Goal: Communication & Community: Ask a question

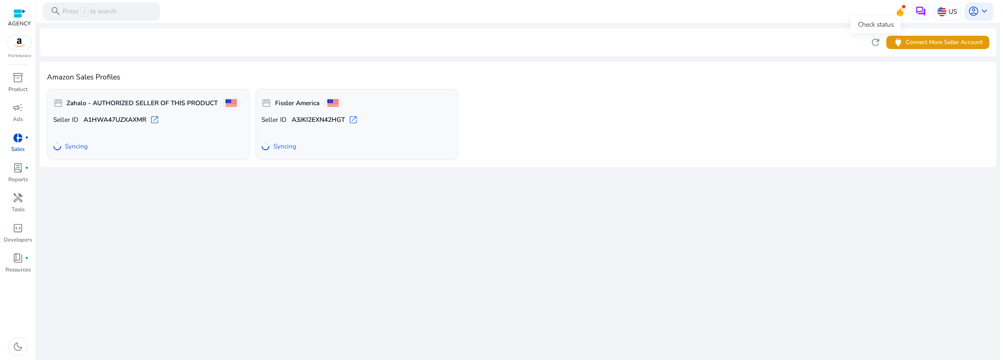
click at [878, 41] on span "refresh" at bounding box center [875, 42] width 11 height 11
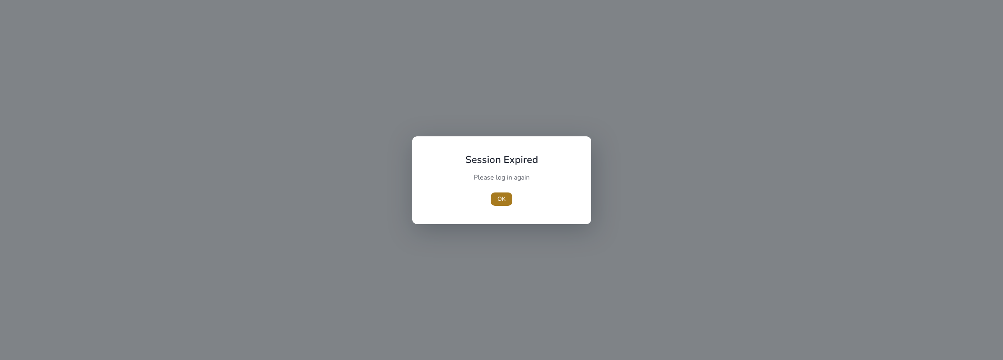
click at [493, 195] on span "button" at bounding box center [502, 199] width 22 height 20
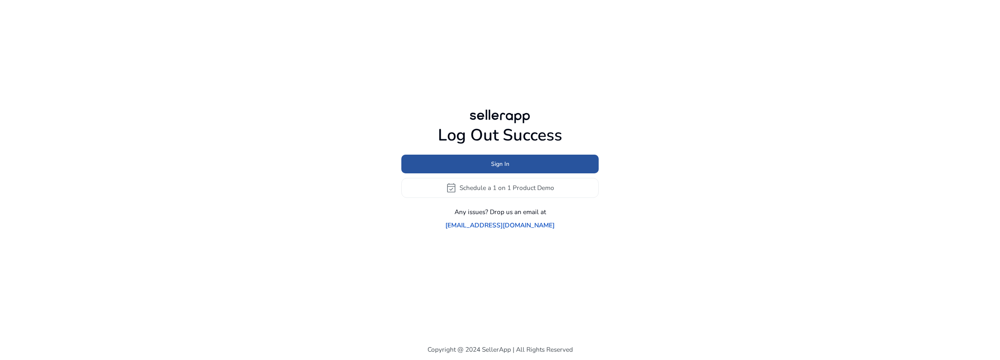
click at [517, 172] on span at bounding box center [499, 164] width 197 height 20
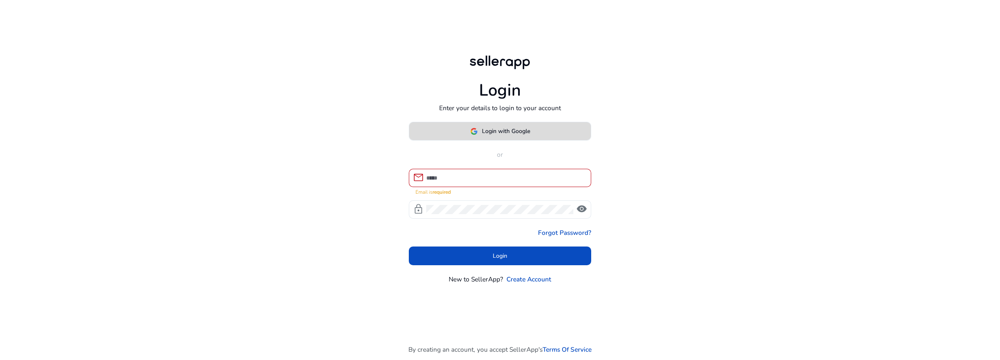
click at [524, 135] on span "Login with Google" at bounding box center [506, 131] width 48 height 9
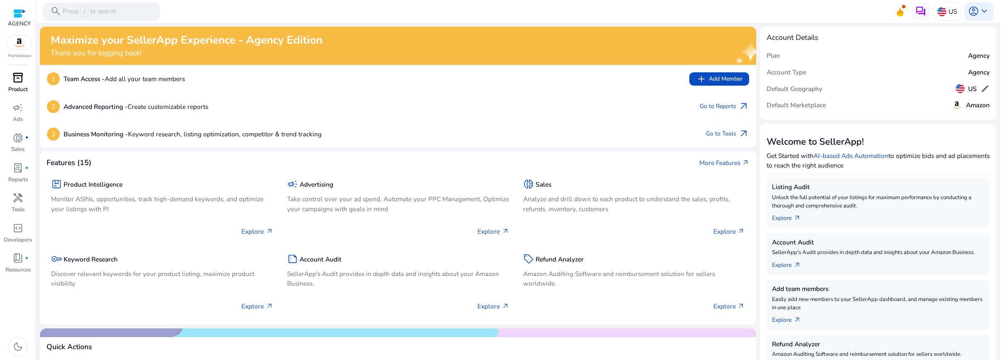
click at [17, 79] on span "inventory_2" at bounding box center [17, 77] width 11 height 11
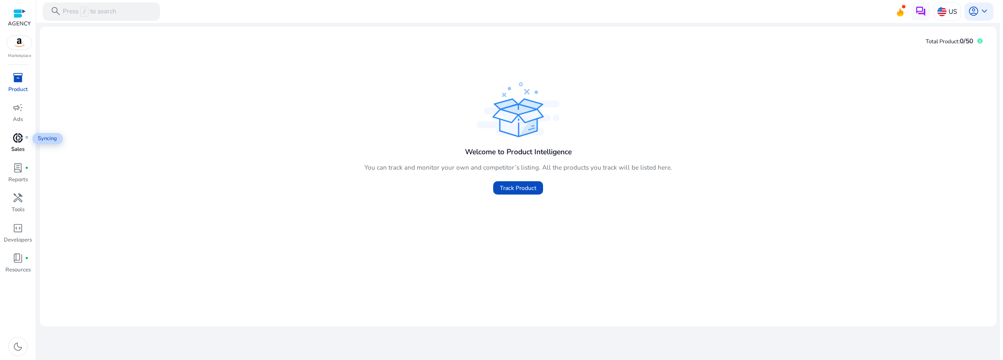
click at [19, 141] on span "donut_small" at bounding box center [17, 138] width 11 height 11
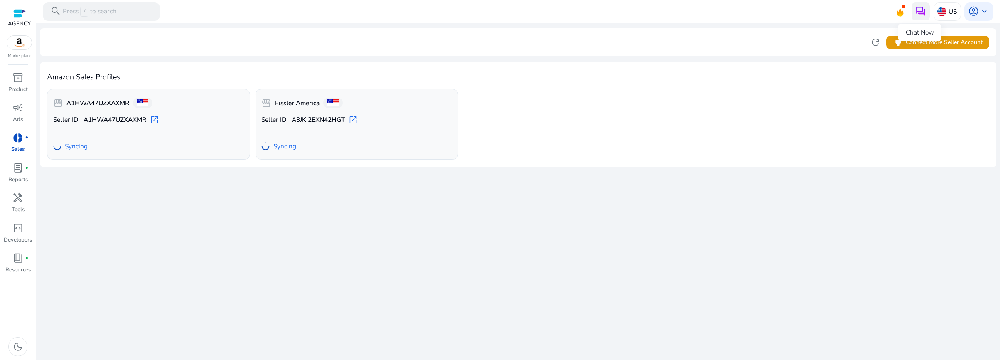
click at [924, 10] on img at bounding box center [921, 11] width 11 height 11
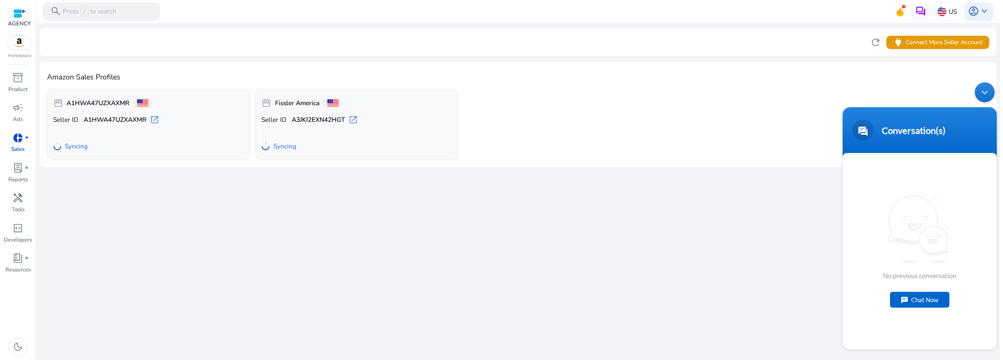
click at [916, 295] on div "Chat Now" at bounding box center [919, 300] width 59 height 16
click at [916, 315] on textarea "**********" at bounding box center [920, 319] width 154 height 29
drag, startPoint x: 916, startPoint y: 315, endPoint x: 834, endPoint y: 315, distance: 82.3
click at [839, 315] on html "**********" at bounding box center [920, 216] width 163 height 276
type textarea "**********"
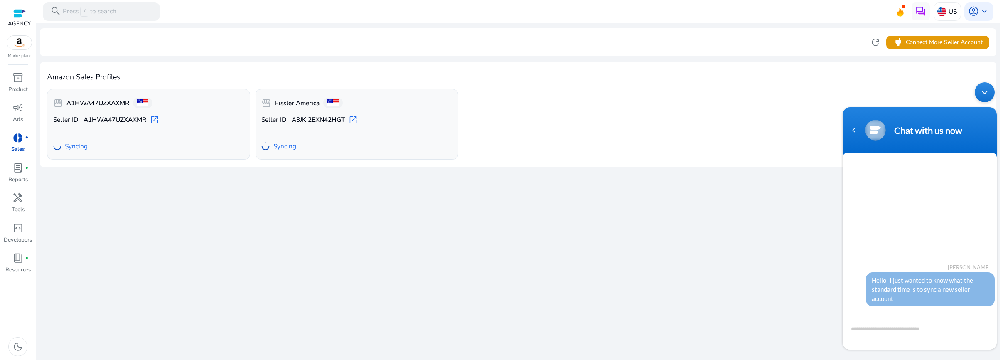
scroll to position [56, 0]
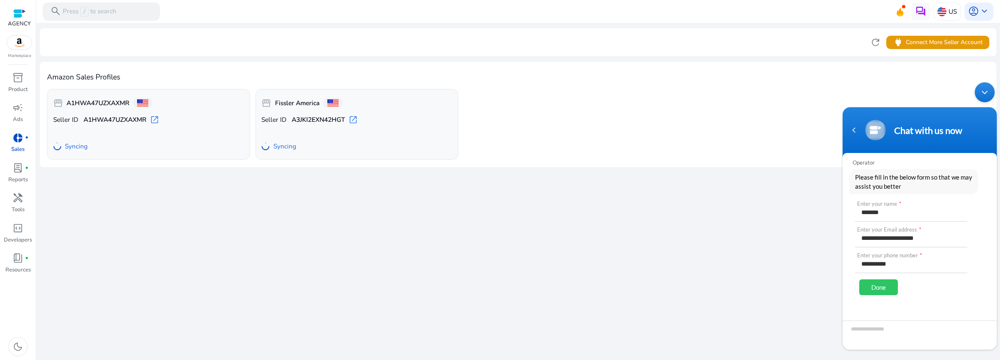
click at [887, 284] on div "Done" at bounding box center [879, 287] width 39 height 16
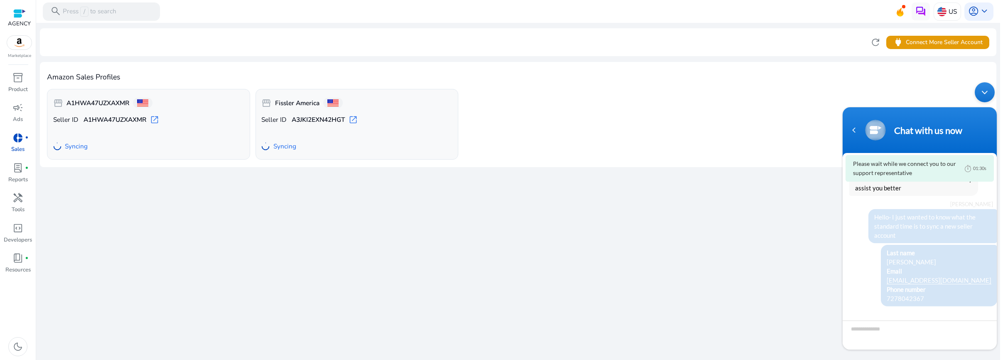
scroll to position [54, 0]
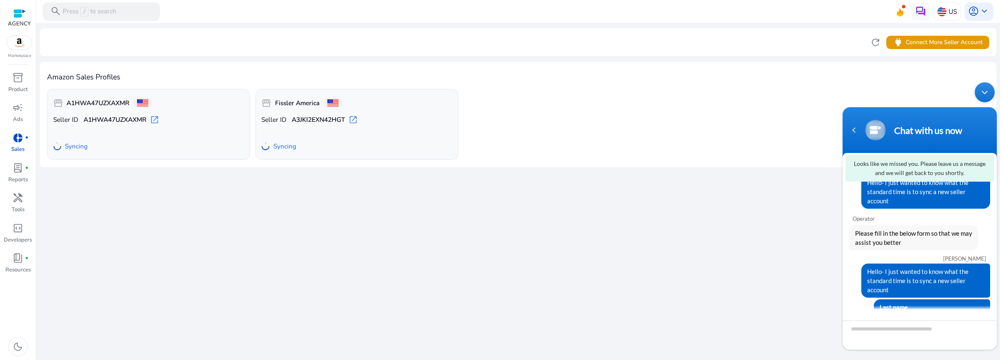
scroll to position [54, 0]
